Goal: Task Accomplishment & Management: Manage account settings

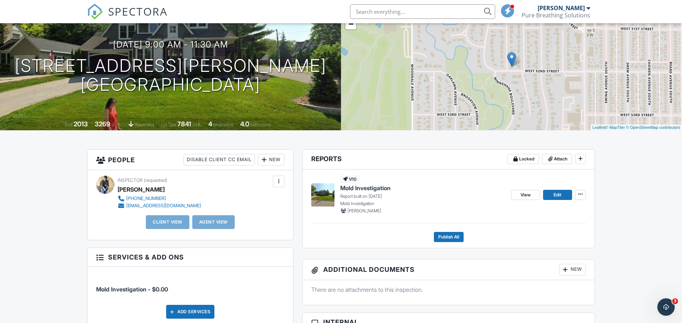
scroll to position [63, 0]
click at [551, 155] on span at bounding box center [550, 158] width 7 height 7
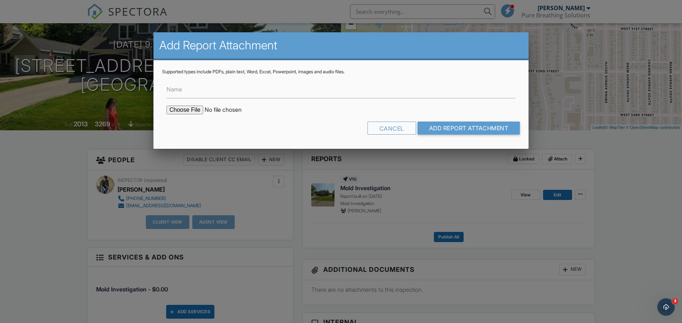
click at [183, 111] on input "file" at bounding box center [228, 110] width 123 height 9
type input "C:\fakepath\[PERSON_NAME] MoldReport_53048648_ForPrint.pdf"
click at [485, 126] on input "Add Report Attachment" at bounding box center [469, 128] width 103 height 13
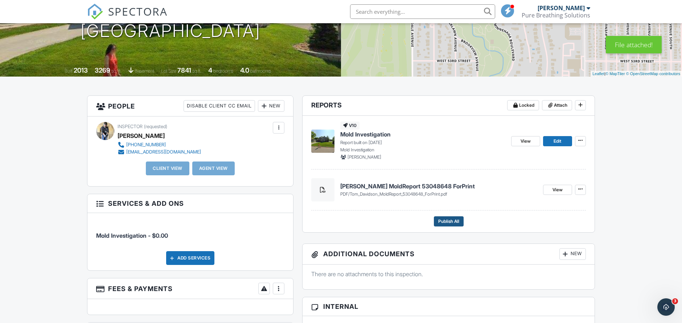
click at [438, 222] on span "Publish All" at bounding box center [448, 221] width 21 height 7
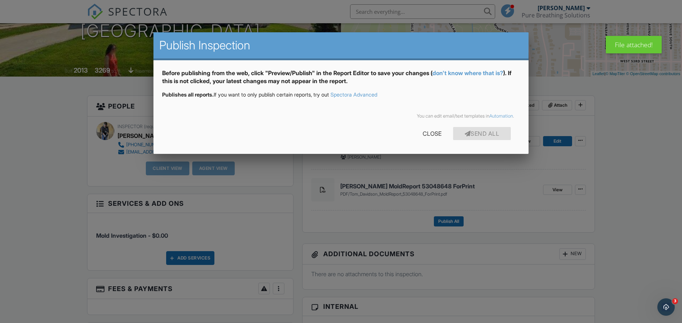
click at [578, 86] on div at bounding box center [341, 166] width 682 height 404
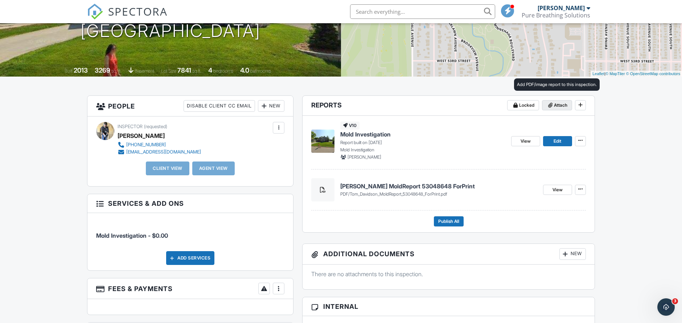
click at [558, 105] on span "Attach" at bounding box center [560, 105] width 13 height 7
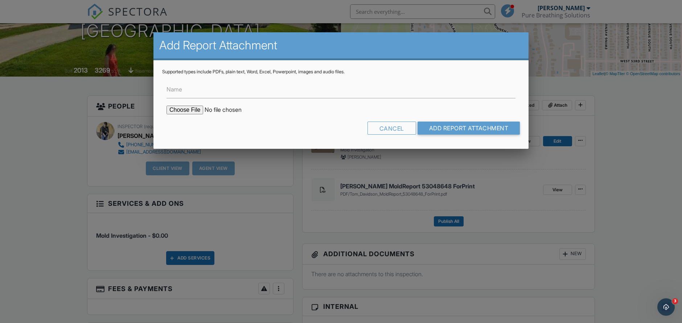
click at [194, 111] on input "file" at bounding box center [228, 110] width 123 height 9
type input "C:\fakepath\Tom Davidson_session_analysis_1758637676.pdf"
click at [444, 126] on input "Add Report Attachment" at bounding box center [469, 128] width 103 height 13
